Goal: Task Accomplishment & Management: Use online tool/utility

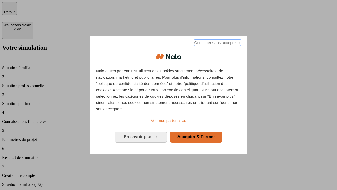
click at [217, 43] on span "Continuer sans accepter →" at bounding box center [217, 42] width 47 height 6
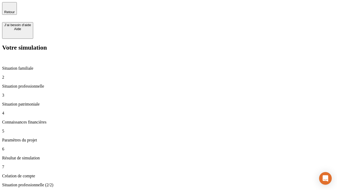
type input "30 000"
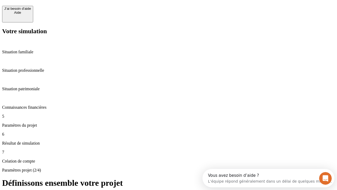
scroll to position [5, 0]
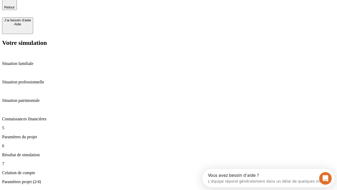
type input "25"
type input "64"
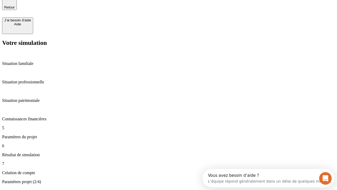
type input "1 000"
type input "640"
